Goal: Information Seeking & Learning: Learn about a topic

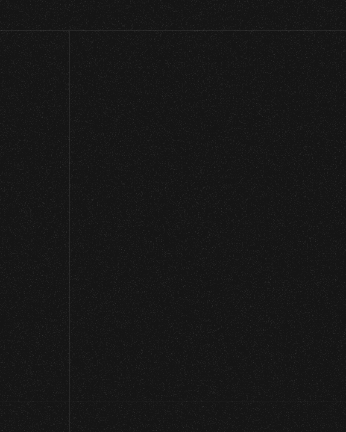
scroll to position [8816, 0]
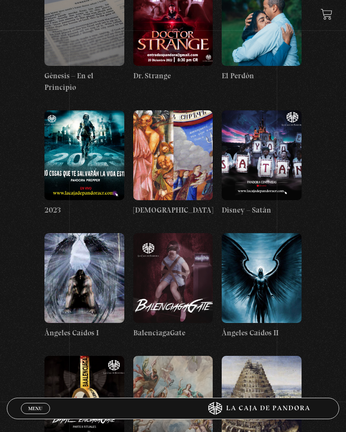
click at [163, 233] on figure at bounding box center [173, 278] width 80 height 90
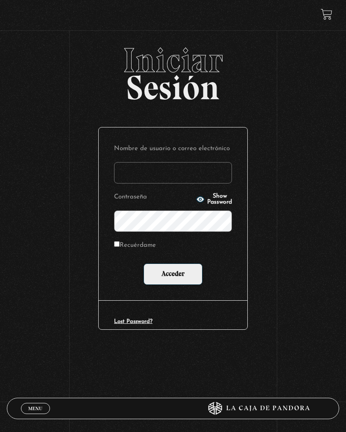
type input "[PERSON_NAME]"
click at [173, 275] on input "Acceder" at bounding box center [173, 274] width 59 height 21
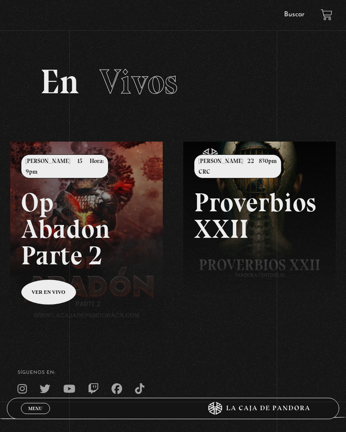
click at [285, 15] on link "Buscar" at bounding box center [294, 14] width 21 height 7
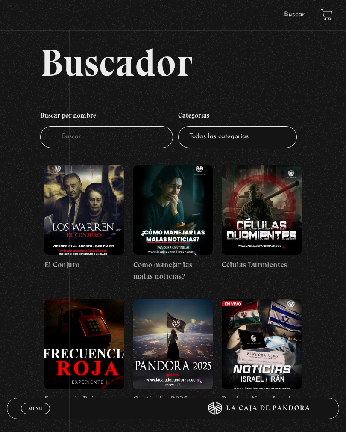
click at [81, 142] on input "Buscador" at bounding box center [106, 137] width 133 height 22
type input "Gate"
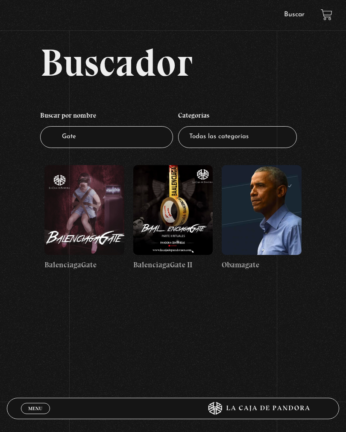
click at [65, 225] on figure at bounding box center [84, 210] width 80 height 90
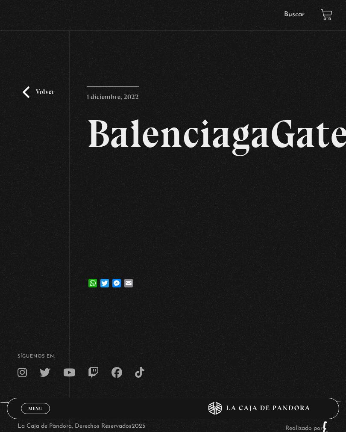
click at [21, 101] on div "Volver 1 diciembre, 2022 [GEOGRAPHIC_DATA] WhatsApp Twitter Messenger Email" at bounding box center [173, 173] width 346 height 260
click at [31, 98] on link "Volver" at bounding box center [39, 92] width 32 height 12
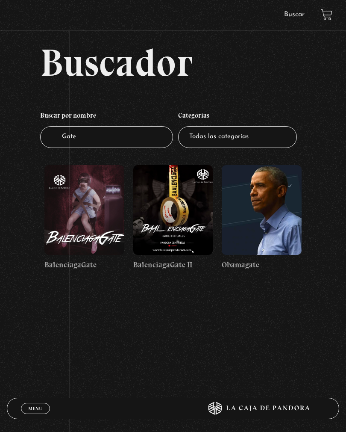
click at [97, 220] on figure at bounding box center [84, 210] width 80 height 90
